Goal: Task Accomplishment & Management: Manage account settings

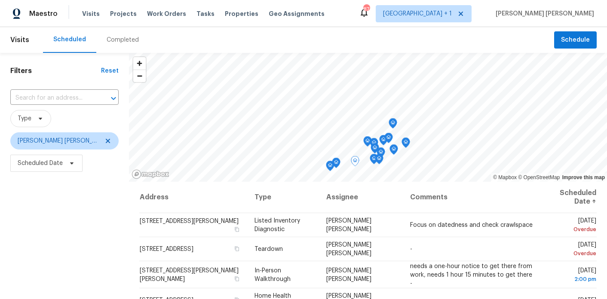
scroll to position [263, 0]
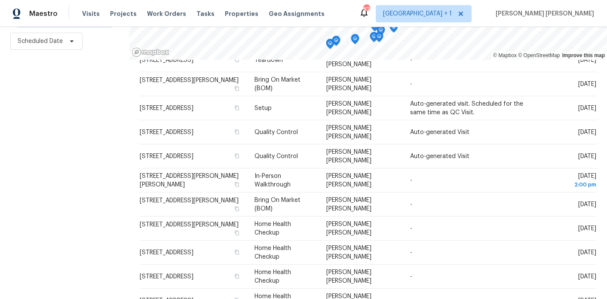
click at [77, 136] on div "Filters Reset ​ Type Marcos Ricardo Resendiz Scheduled Date" at bounding box center [64, 115] width 129 height 369
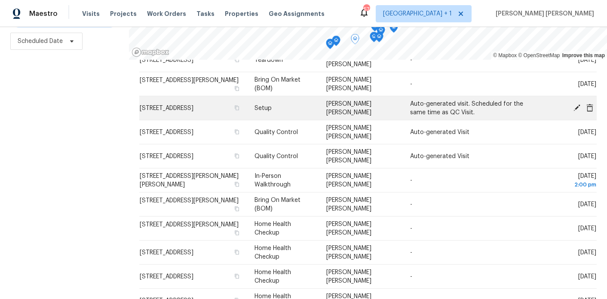
click at [578, 104] on icon at bounding box center [577, 107] width 7 height 7
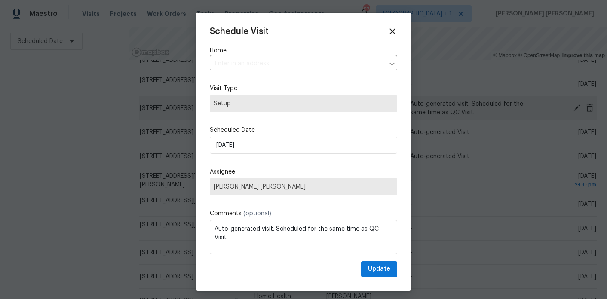
type input "810 River Valley Dr, Jonesboro, GA 30238"
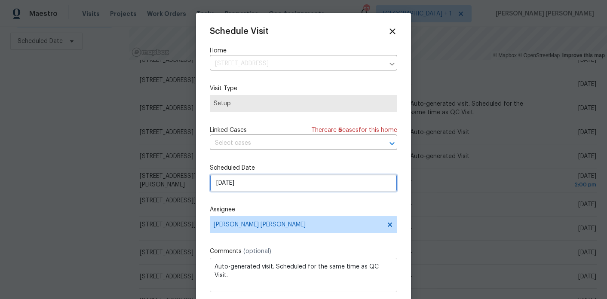
click at [248, 191] on input "9/17/2025" at bounding box center [304, 183] width 188 height 17
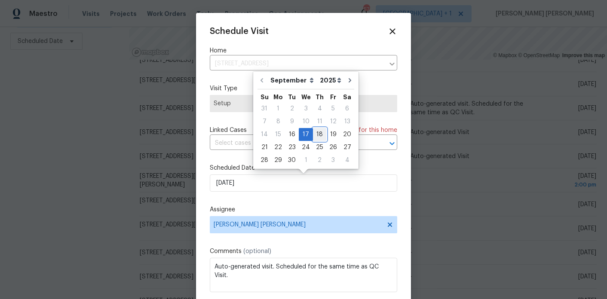
click at [320, 137] on div "18" at bounding box center [319, 135] width 13 height 12
type input "[DATE]"
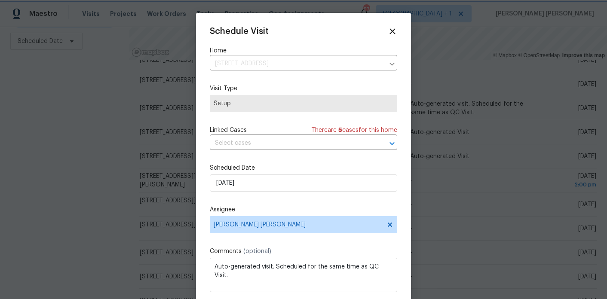
scroll to position [15, 0]
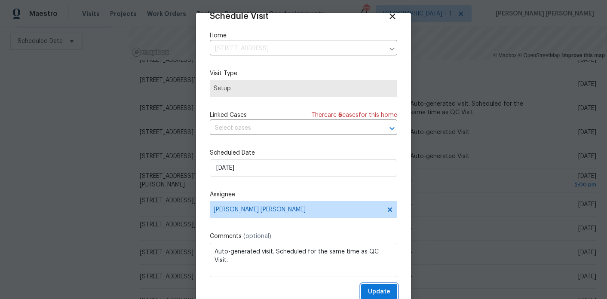
click at [379, 288] on span "Update" at bounding box center [379, 292] width 22 height 11
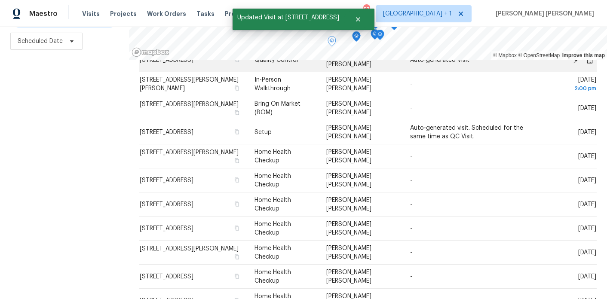
scroll to position [191, 0]
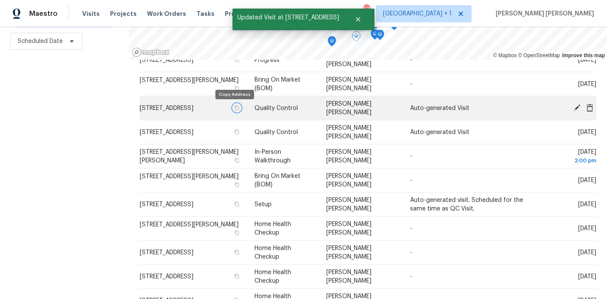
click at [234, 111] on icon "button" at bounding box center [236, 107] width 5 height 5
click at [576, 104] on icon at bounding box center [577, 108] width 8 height 8
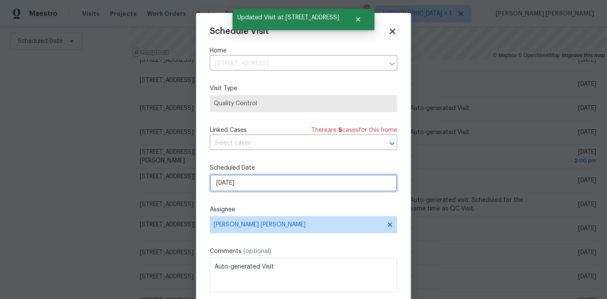
click at [246, 178] on input "9/17/2025" at bounding box center [304, 183] width 188 height 17
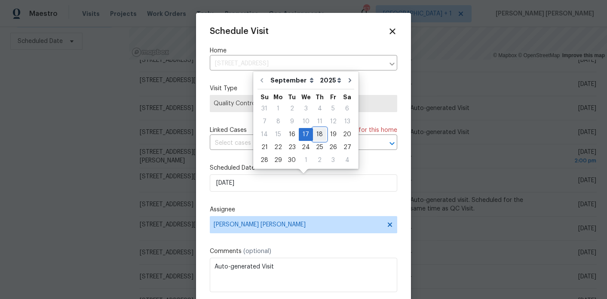
click at [314, 138] on div "18" at bounding box center [319, 135] width 13 height 12
type input "[DATE]"
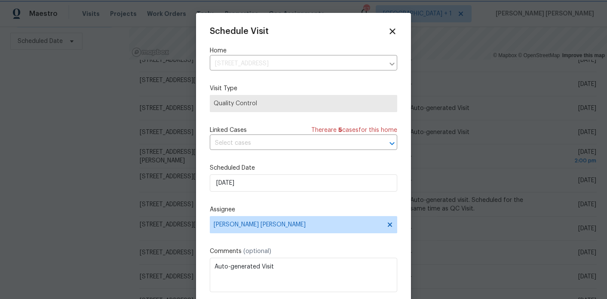
scroll to position [15, 0]
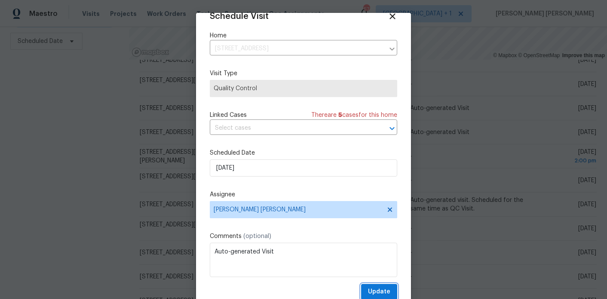
click at [384, 289] on span "Update" at bounding box center [379, 292] width 22 height 11
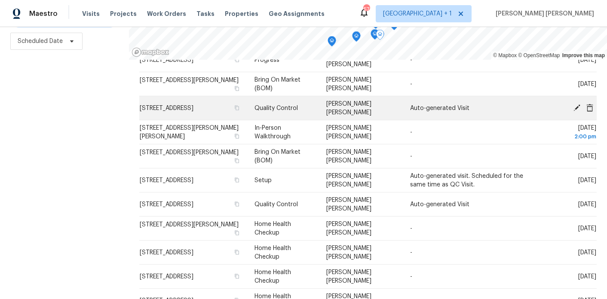
scroll to position [175, 0]
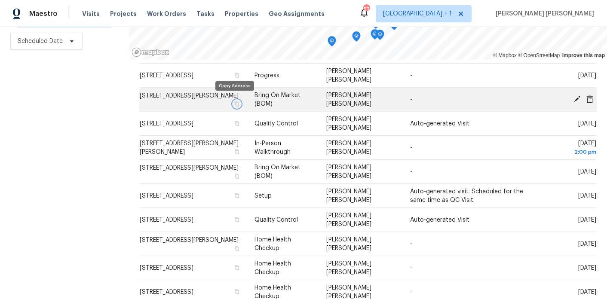
click at [235, 101] on icon "button" at bounding box center [237, 103] width 4 height 5
click at [576, 95] on icon at bounding box center [577, 99] width 8 height 8
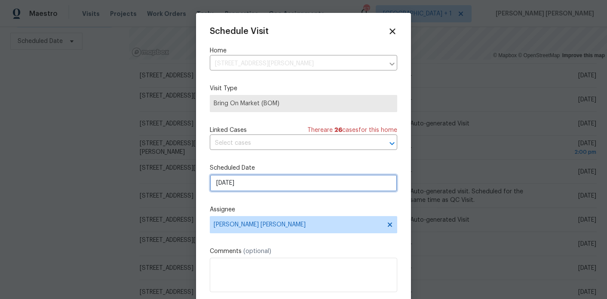
click at [265, 179] on input "9/17/2025" at bounding box center [304, 183] width 188 height 17
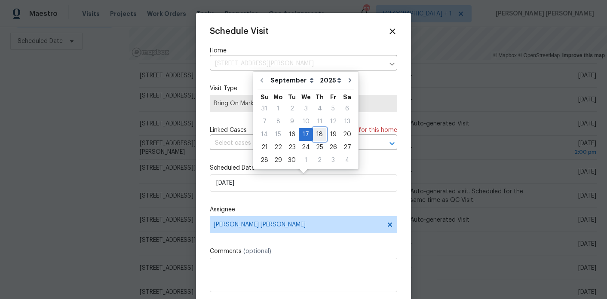
click at [316, 133] on div "18" at bounding box center [319, 135] width 13 height 12
type input "[DATE]"
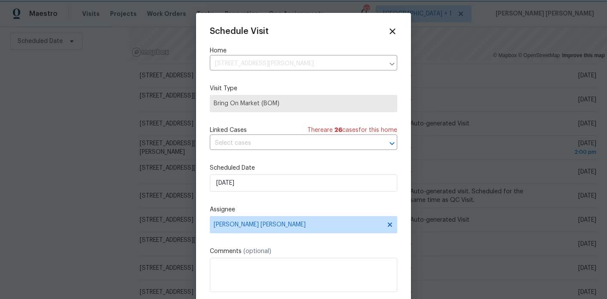
scroll to position [15, 0]
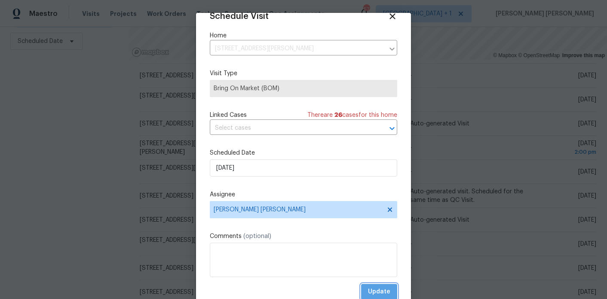
click at [378, 290] on span "Update" at bounding box center [379, 292] width 22 height 11
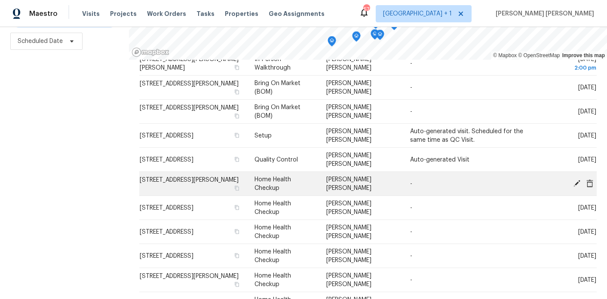
scroll to position [248, 0]
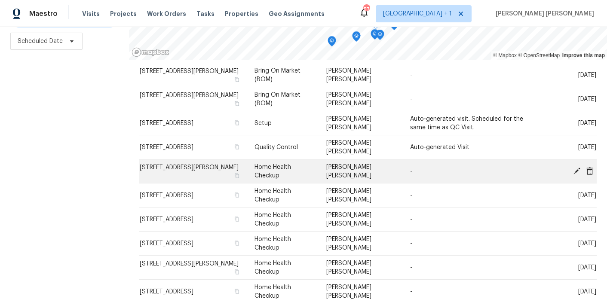
click at [589, 167] on icon at bounding box center [590, 171] width 7 height 8
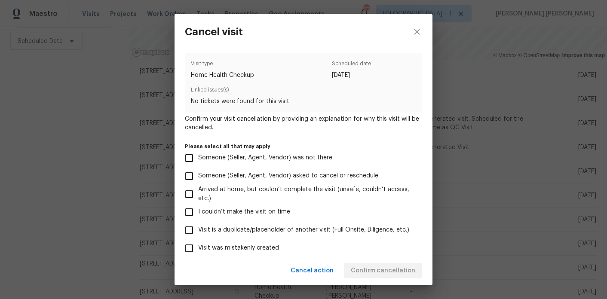
scroll to position [82, 0]
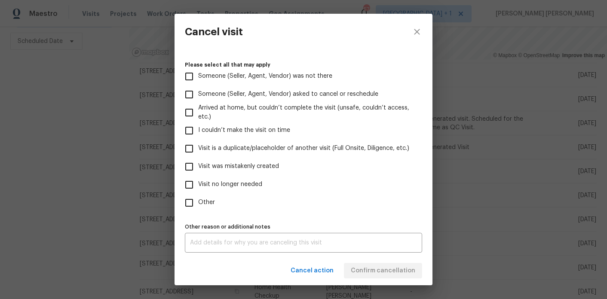
click at [203, 204] on span "Other" at bounding box center [206, 202] width 17 height 9
click at [198, 204] on input "Other" at bounding box center [189, 203] width 18 height 18
checkbox input "true"
click at [207, 241] on textarea at bounding box center [303, 243] width 227 height 6
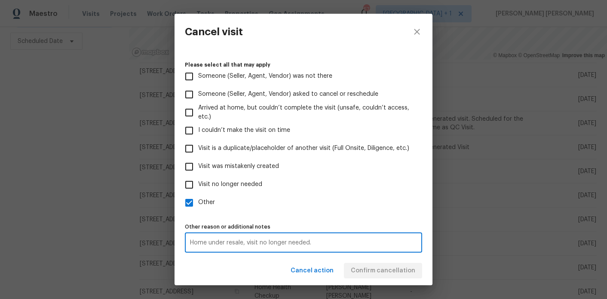
click at [237, 240] on textarea "Home under resale, visit no longer needed." at bounding box center [303, 243] width 227 height 6
type textarea "Home under resale, visit no longer needed."
click at [246, 273] on div "Cancel action Confirm cancellation" at bounding box center [304, 271] width 258 height 30
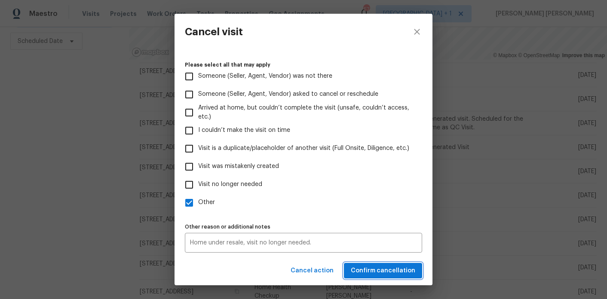
click at [379, 272] on span "Confirm cancellation" at bounding box center [383, 271] width 65 height 11
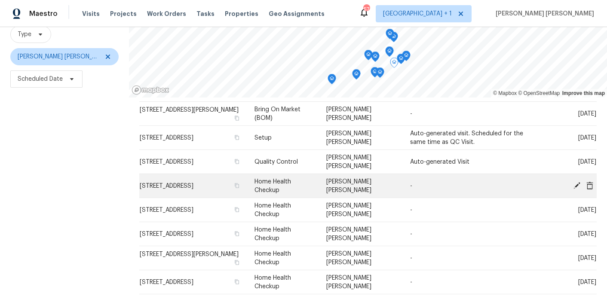
scroll to position [279, 0]
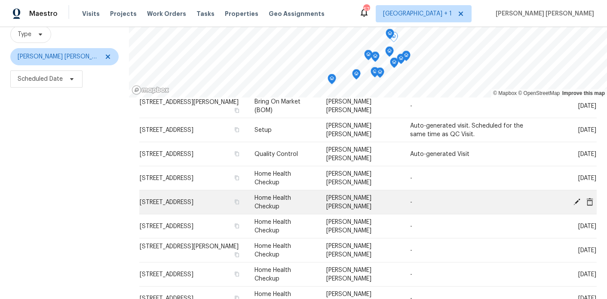
click at [590, 198] on icon at bounding box center [590, 202] width 7 height 8
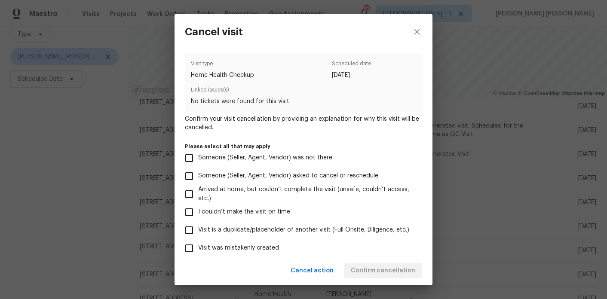
click at [247, 248] on span "Visit was mistakenly created" at bounding box center [238, 248] width 81 height 9
click at [198, 248] on input "Visit was mistakenly created" at bounding box center [189, 249] width 18 height 18
checkbox input "true"
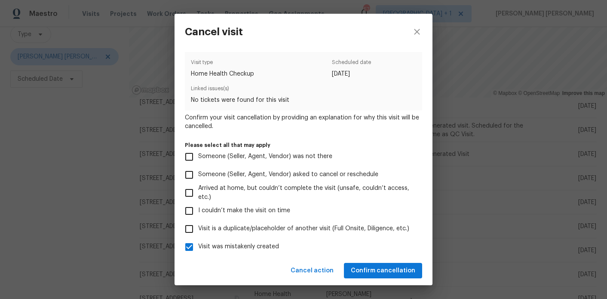
scroll to position [82, 0]
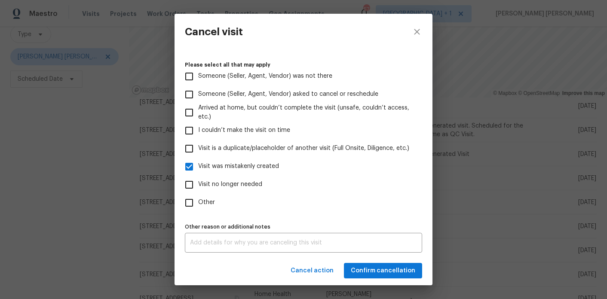
click at [197, 206] on input "Other" at bounding box center [189, 203] width 18 height 18
checkbox input "true"
click at [228, 162] on span "Visit was mistakenly created" at bounding box center [238, 166] width 81 height 9
click at [198, 162] on input "Visit was mistakenly created" at bounding box center [189, 167] width 18 height 18
checkbox input "false"
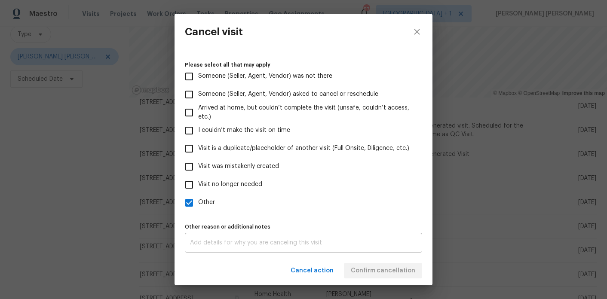
click at [224, 246] on div "x Other reason or additional notes" at bounding box center [303, 243] width 237 height 20
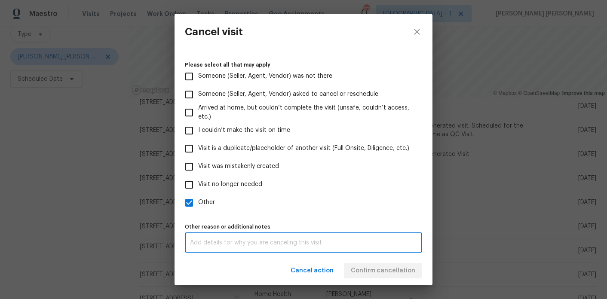
paste textarea "Home under resale, visit no longer needed."
drag, startPoint x: 209, startPoint y: 242, endPoint x: 243, endPoint y: 240, distance: 33.6
click at [243, 240] on textarea "Home under resale, visit no longer needed." at bounding box center [303, 243] width 227 height 6
type textarea "Home has sold, visit no longer needed."
click at [246, 280] on div "Cancel action Confirm cancellation" at bounding box center [304, 271] width 258 height 30
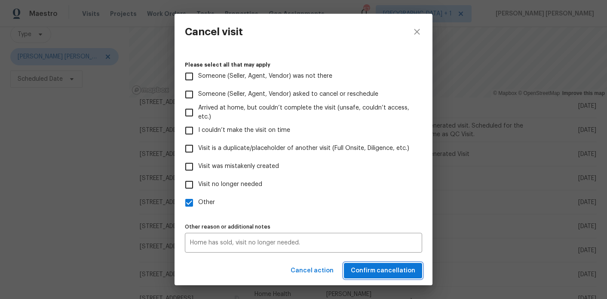
click at [374, 272] on span "Confirm cancellation" at bounding box center [383, 271] width 65 height 11
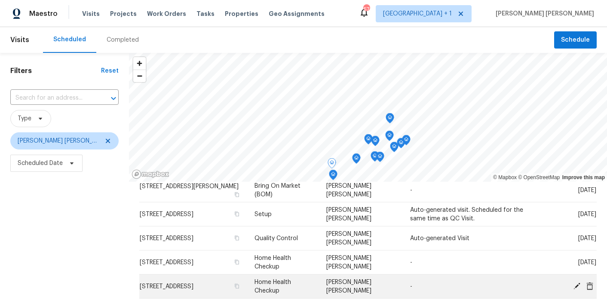
click at [592, 283] on icon at bounding box center [590, 286] width 7 height 8
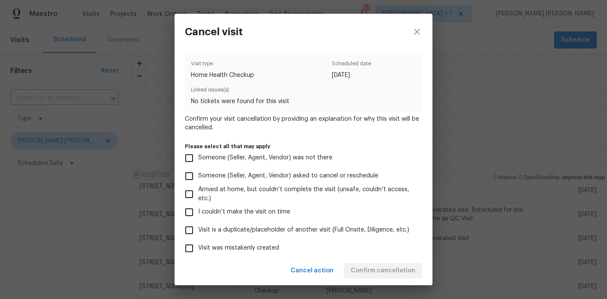
scroll to position [82, 0]
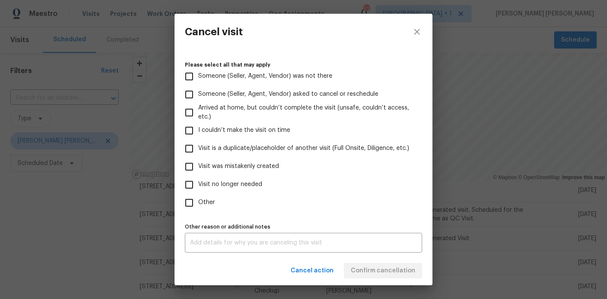
click at [196, 205] on input "Other" at bounding box center [189, 203] width 18 height 18
checkbox input "true"
click at [200, 238] on div "x Other reason or additional notes" at bounding box center [303, 243] width 237 height 20
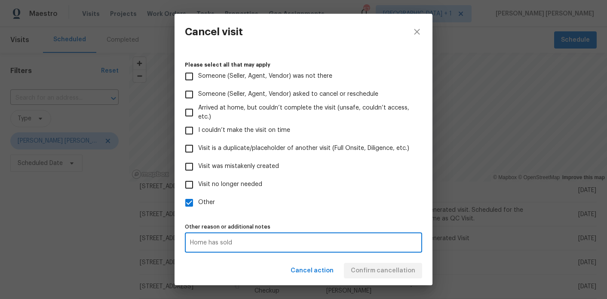
type textarea "Home has sold"
click at [257, 269] on div "Cancel action Confirm cancellation" at bounding box center [304, 271] width 258 height 30
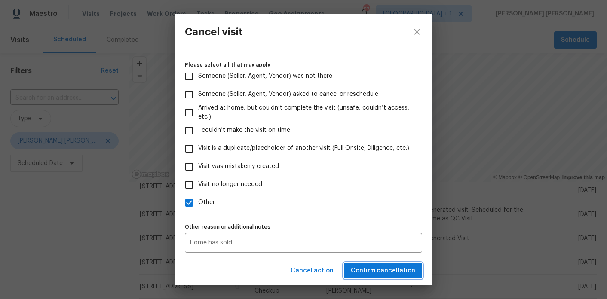
click at [372, 274] on span "Confirm cancellation" at bounding box center [383, 271] width 65 height 11
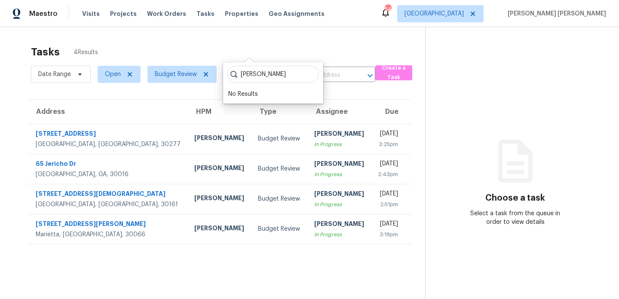
scroll to position [27, 0]
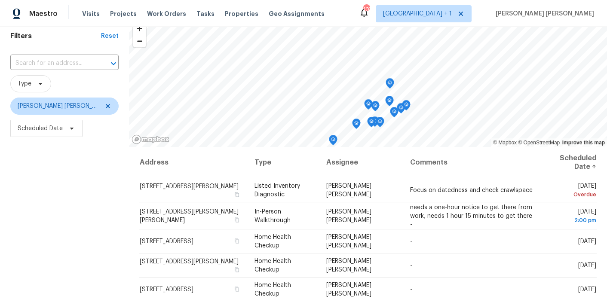
scroll to position [71, 0]
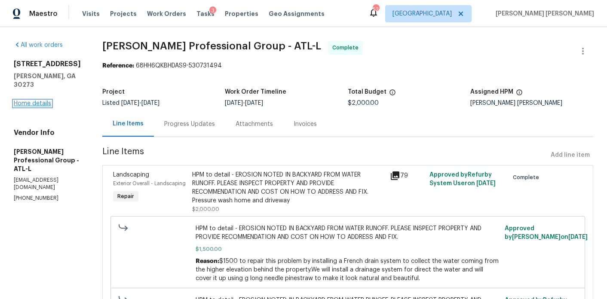
click at [31, 101] on link "Home details" at bounding box center [32, 104] width 37 height 6
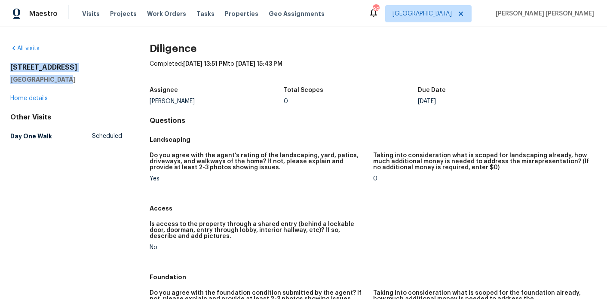
drag, startPoint x: 63, startPoint y: 80, endPoint x: 6, endPoint y: 68, distance: 58.7
click at [6, 68] on div "All visits [STREET_ADDRESS] Home details Other Visits Day One Walk Scheduled Di…" at bounding box center [303, 163] width 607 height 272
copy div "[STREET_ADDRESS]"
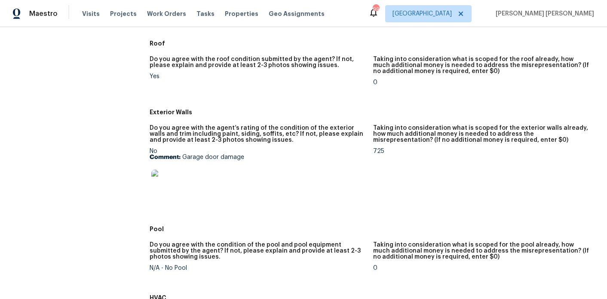
scroll to position [304, 0]
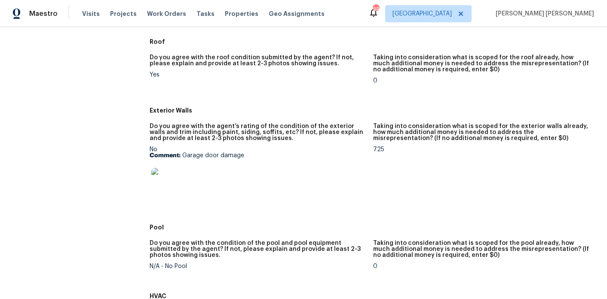
click at [412, 162] on figure "Taking into consideration what is scoped for the exterior walls already, how mu…" at bounding box center [485, 168] width 224 height 91
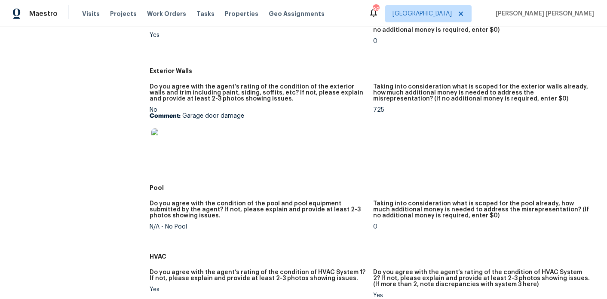
scroll to position [317, 0]
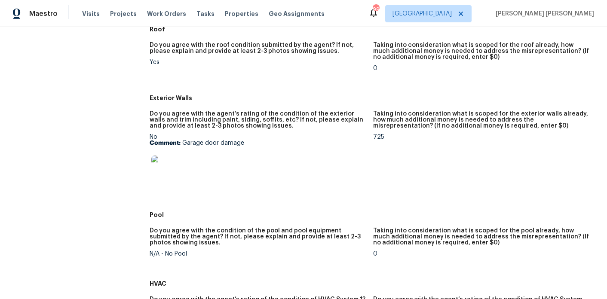
click at [173, 165] on img at bounding box center [165, 170] width 28 height 28
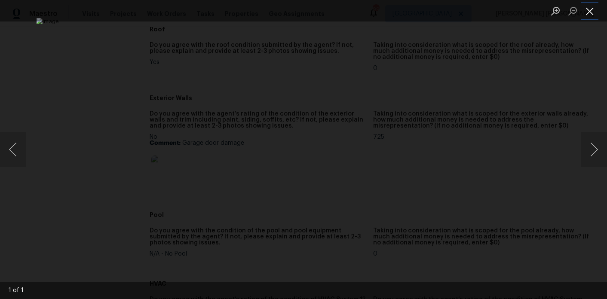
click at [594, 12] on button "Close lightbox" at bounding box center [589, 10] width 17 height 15
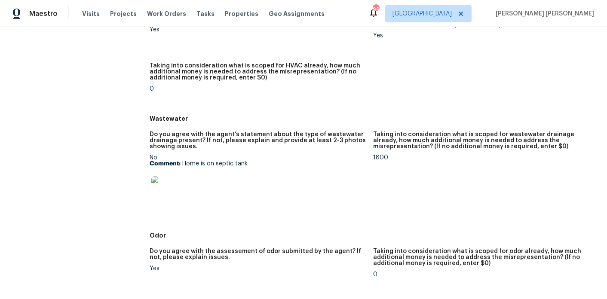
scroll to position [609, 0]
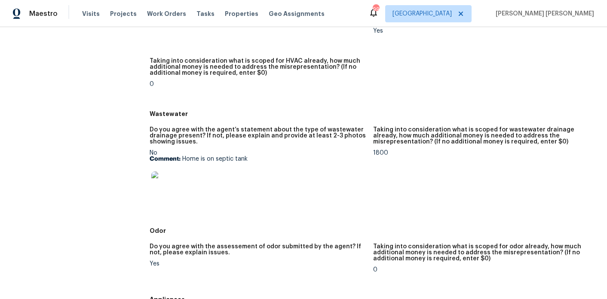
click at [175, 179] on img at bounding box center [165, 186] width 28 height 28
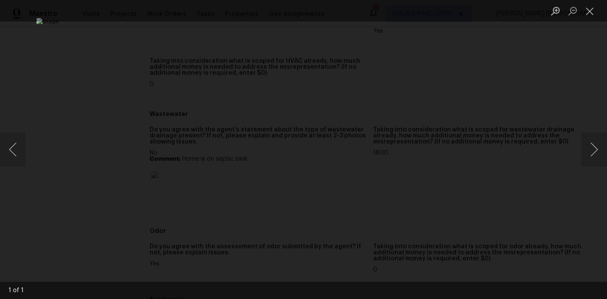
click at [579, 56] on div "Lightbox" at bounding box center [303, 149] width 607 height 299
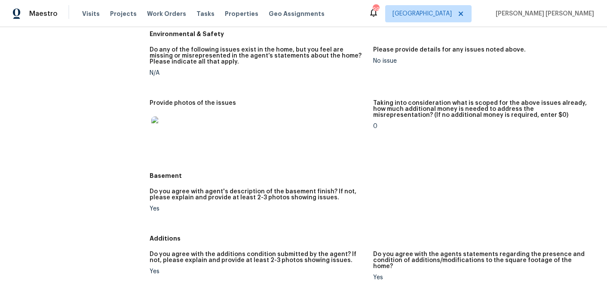
scroll to position [944, 0]
click at [174, 128] on img at bounding box center [165, 130] width 28 height 28
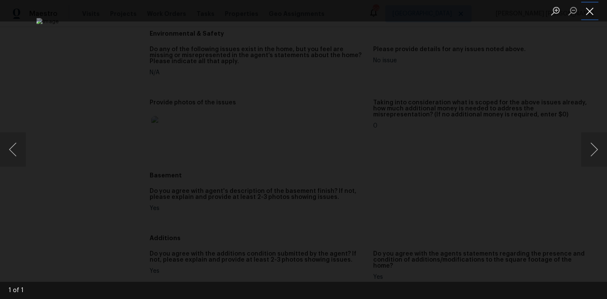
click at [591, 9] on button "Close lightbox" at bounding box center [589, 10] width 17 height 15
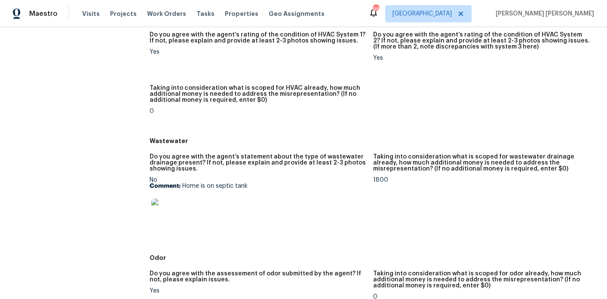
scroll to position [0, 0]
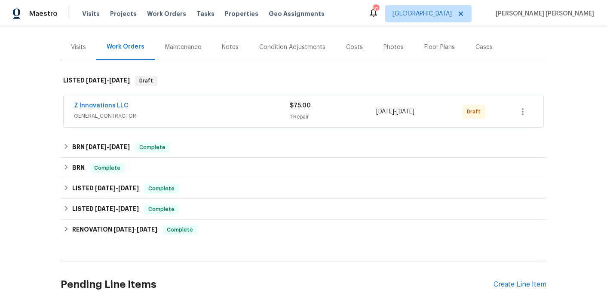
scroll to position [98, 0]
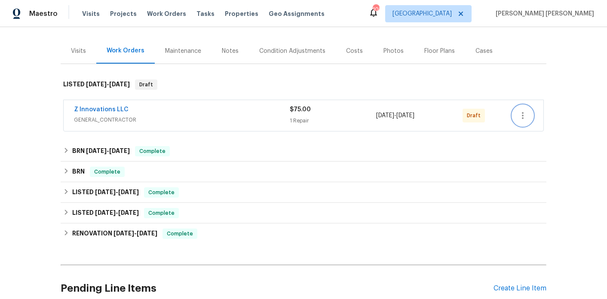
click at [522, 111] on icon "button" at bounding box center [523, 116] width 10 height 10
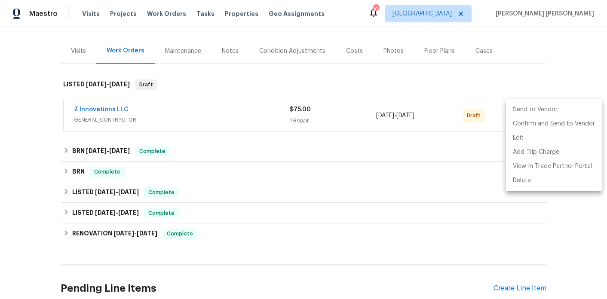
click at [530, 111] on li "Send to Vendor" at bounding box center [554, 110] width 96 height 14
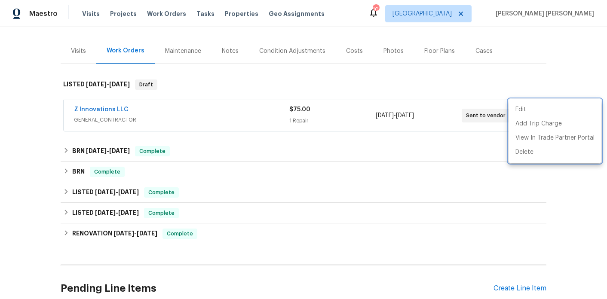
click at [472, 85] on div at bounding box center [303, 149] width 607 height 299
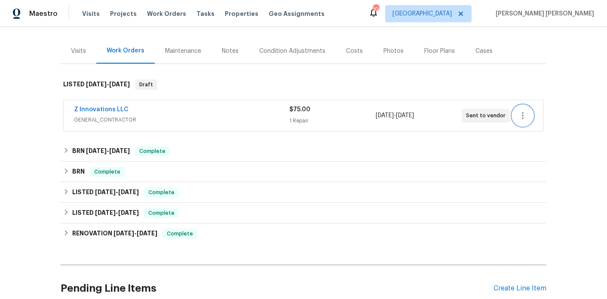
scroll to position [0, 0]
